Goal: Task Accomplishment & Management: Manage account settings

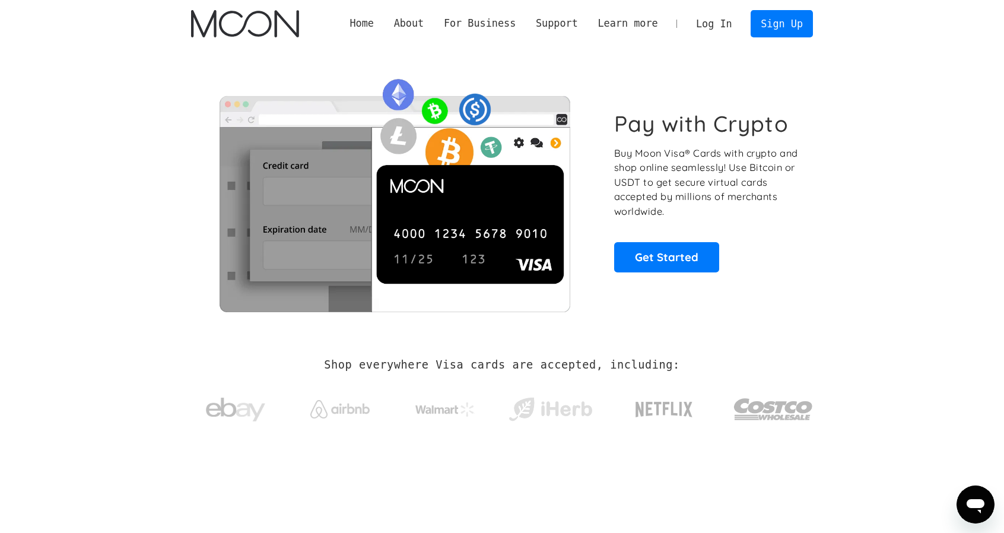
click at [722, 22] on link "Log In" at bounding box center [714, 24] width 56 height 26
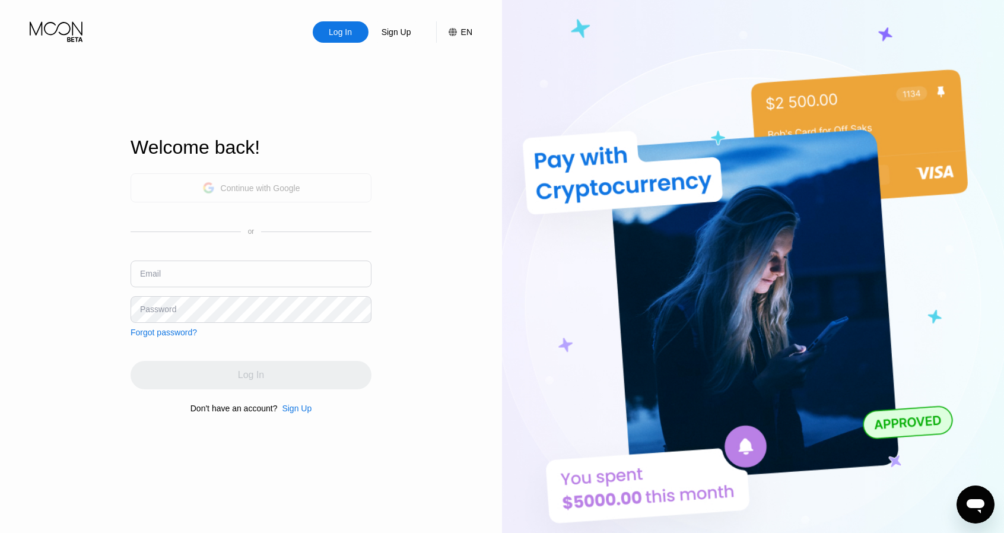
click at [248, 187] on div "Continue with Google" at bounding box center [261, 187] width 80 height 9
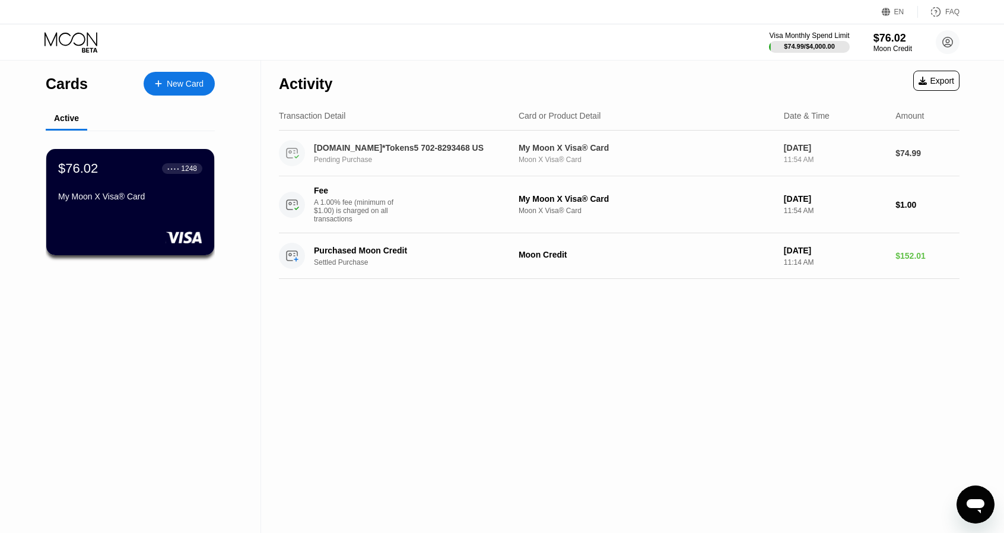
click at [537, 158] on div "Moon X Visa® Card" at bounding box center [647, 160] width 256 height 8
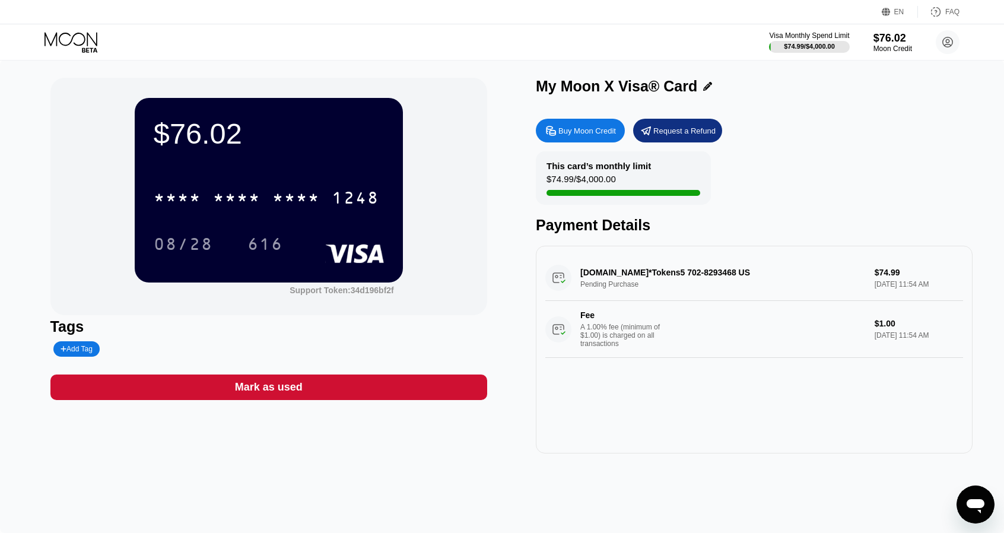
click at [903, 274] on div "[DOMAIN_NAME]*Tokens5 702-8293468 US Pending Purchase $74.99 [DATE] 11:54 AM Fe…" at bounding box center [754, 306] width 418 height 103
click at [672, 126] on div "Request a Refund" at bounding box center [684, 131] width 62 height 10
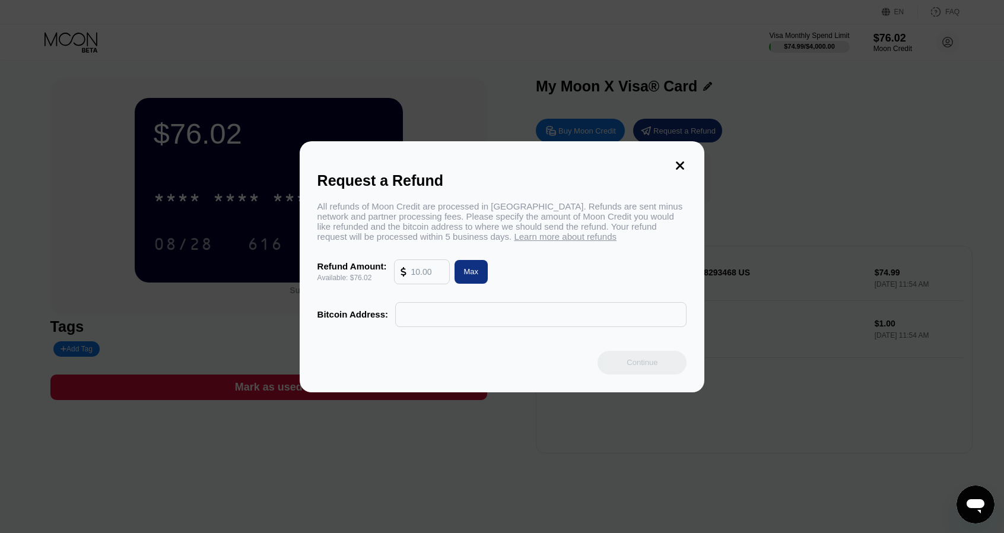
click at [674, 159] on icon at bounding box center [680, 165] width 13 height 13
